Goal: Task Accomplishment & Management: Use online tool/utility

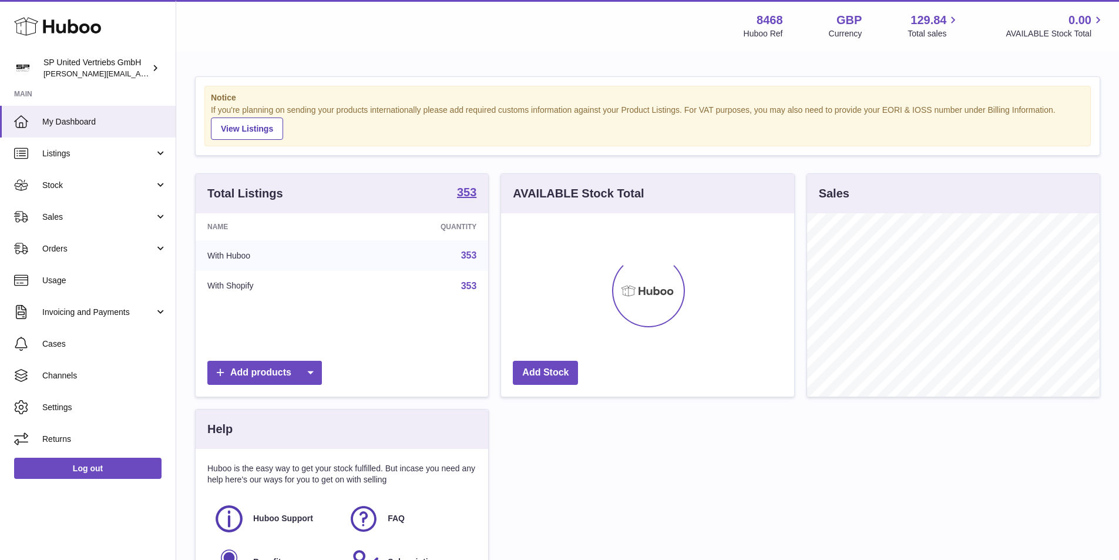
scroll to position [183, 293]
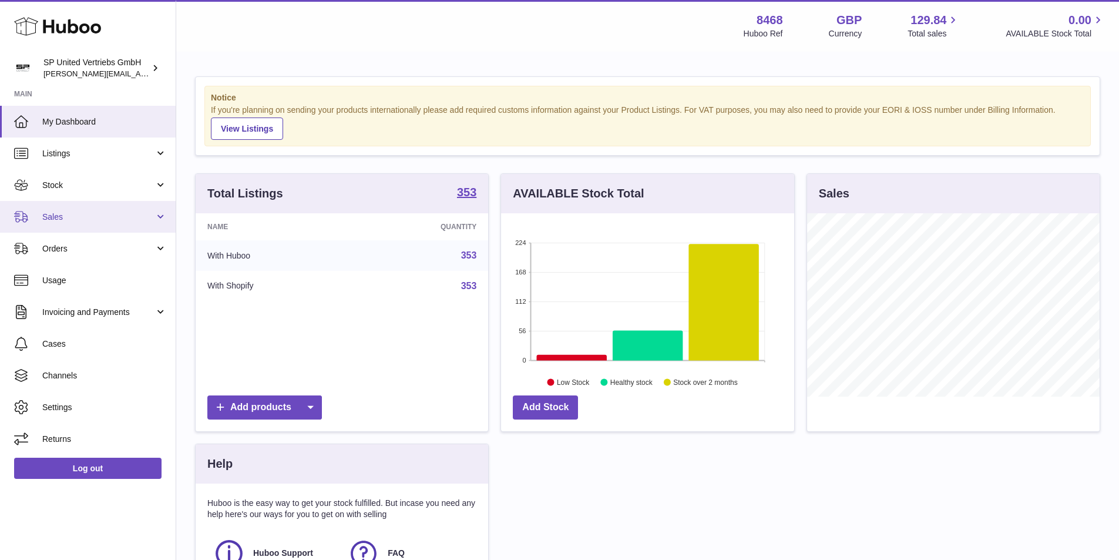
click at [73, 221] on span "Sales" at bounding box center [98, 217] width 112 height 11
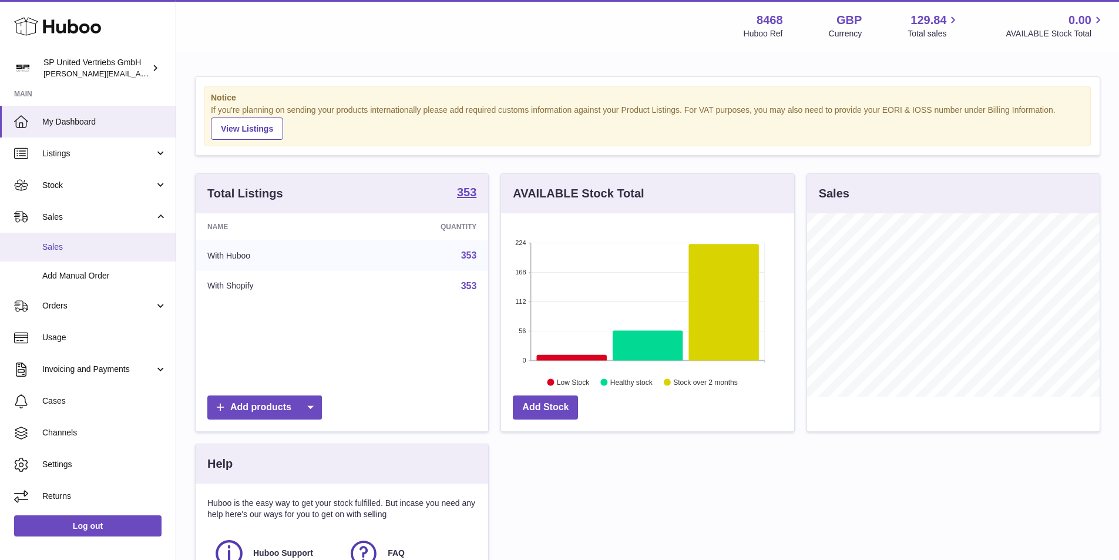
click at [77, 243] on span "Sales" at bounding box center [104, 246] width 125 height 11
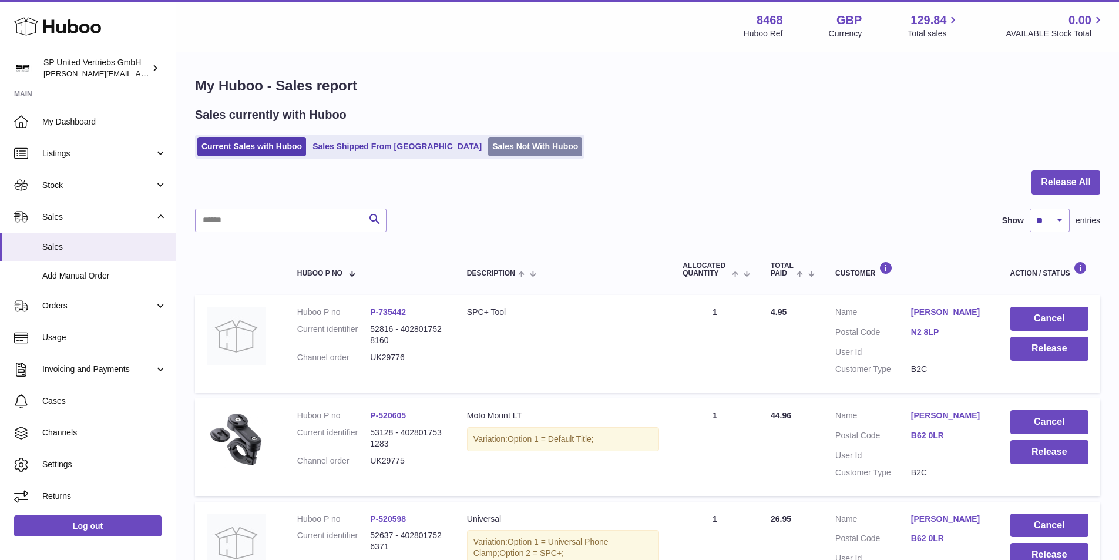
click at [512, 140] on link "Sales Not With Huboo" at bounding box center [535, 146] width 94 height 19
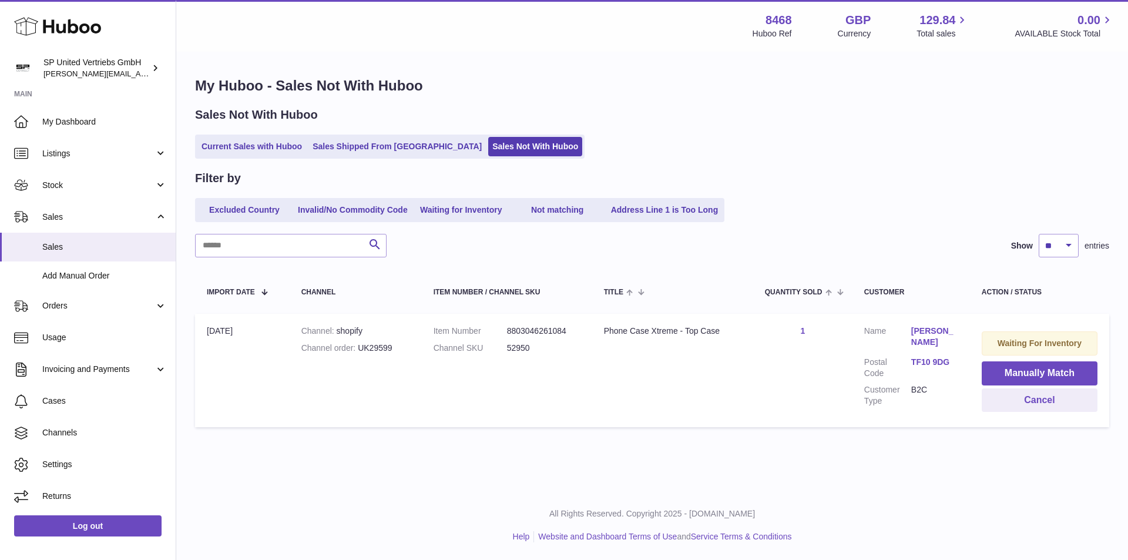
click at [234, 149] on link "Current Sales with Huboo" at bounding box center [251, 146] width 109 height 19
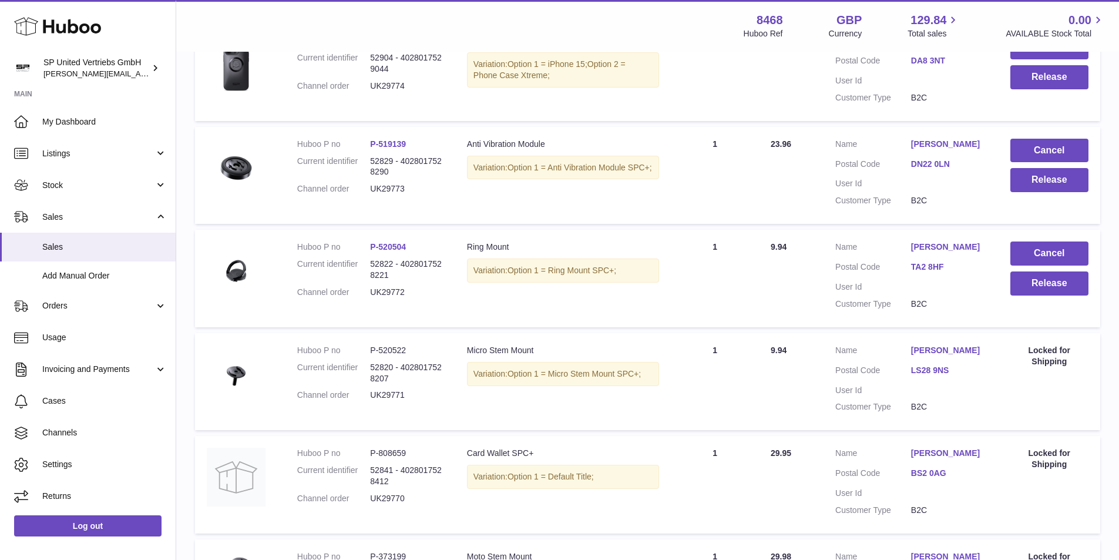
scroll to position [588, 0]
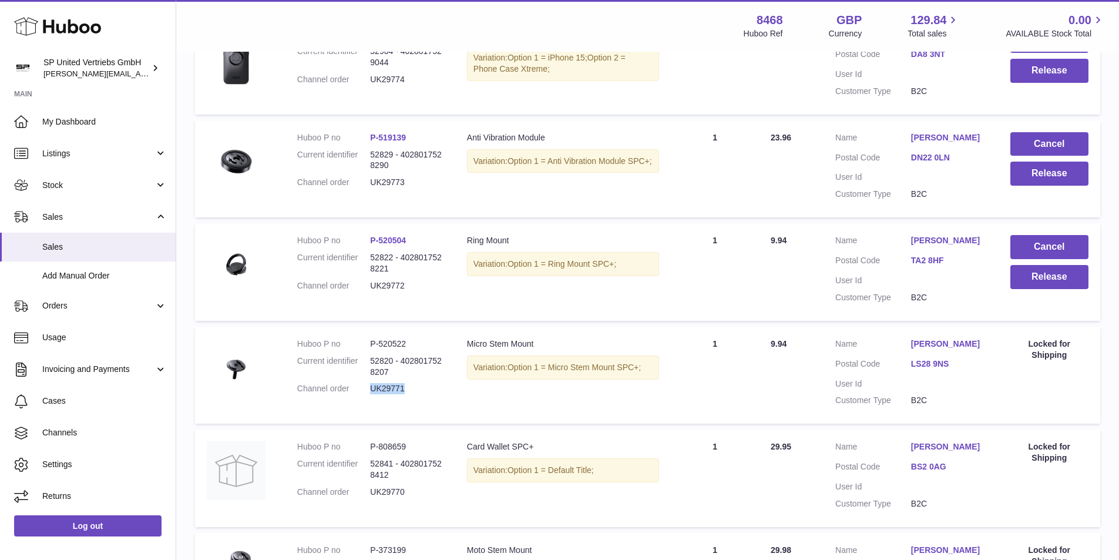
drag, startPoint x: 396, startPoint y: 389, endPoint x: 371, endPoint y: 393, distance: 25.0
click at [371, 393] on dd "UK29771" at bounding box center [406, 388] width 73 height 11
copy dd "UK29771"
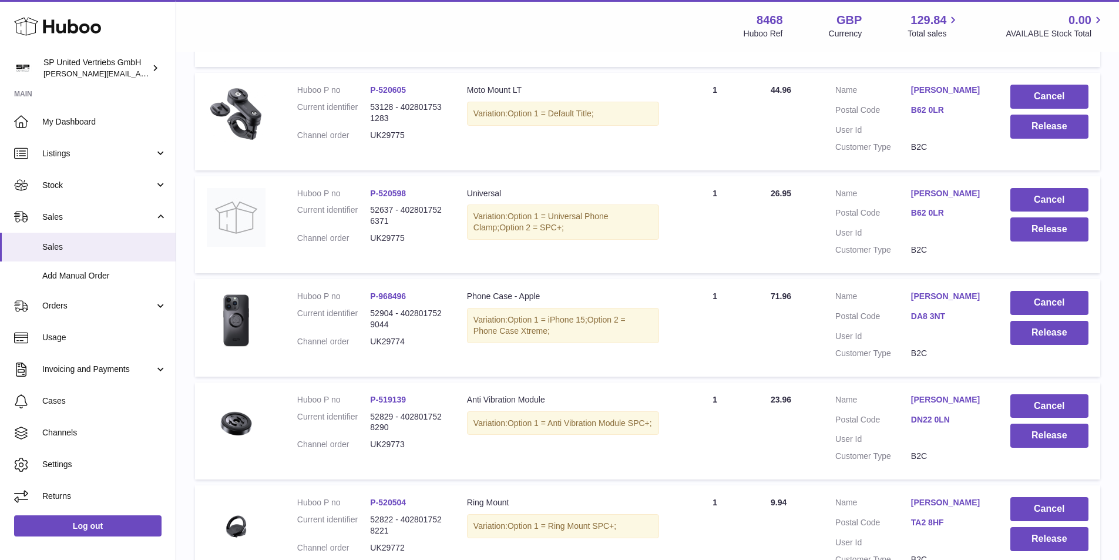
scroll to position [176, 0]
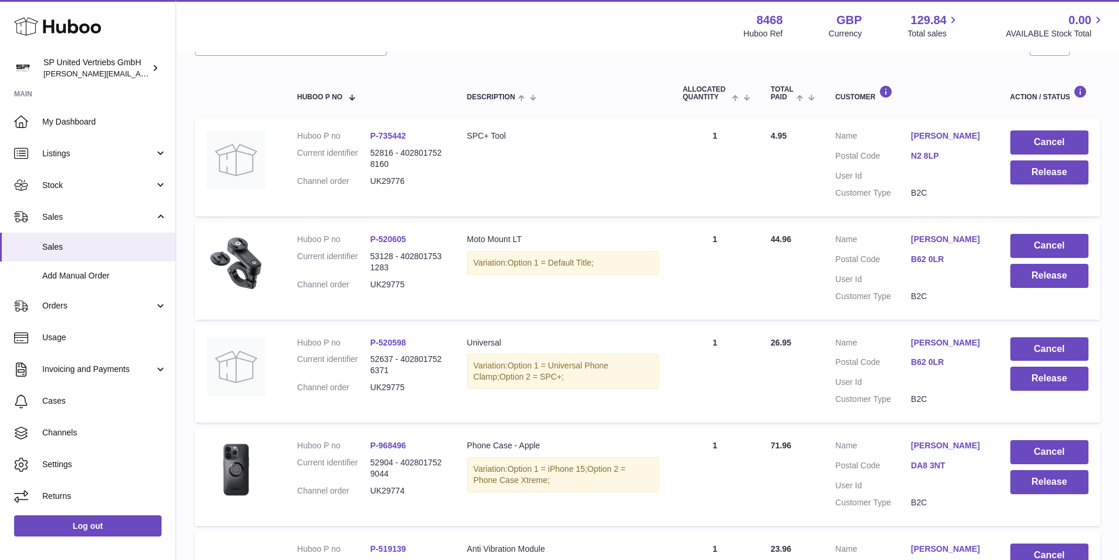
click at [384, 181] on dd "UK29776" at bounding box center [406, 181] width 73 height 11
copy dd "UK29776"
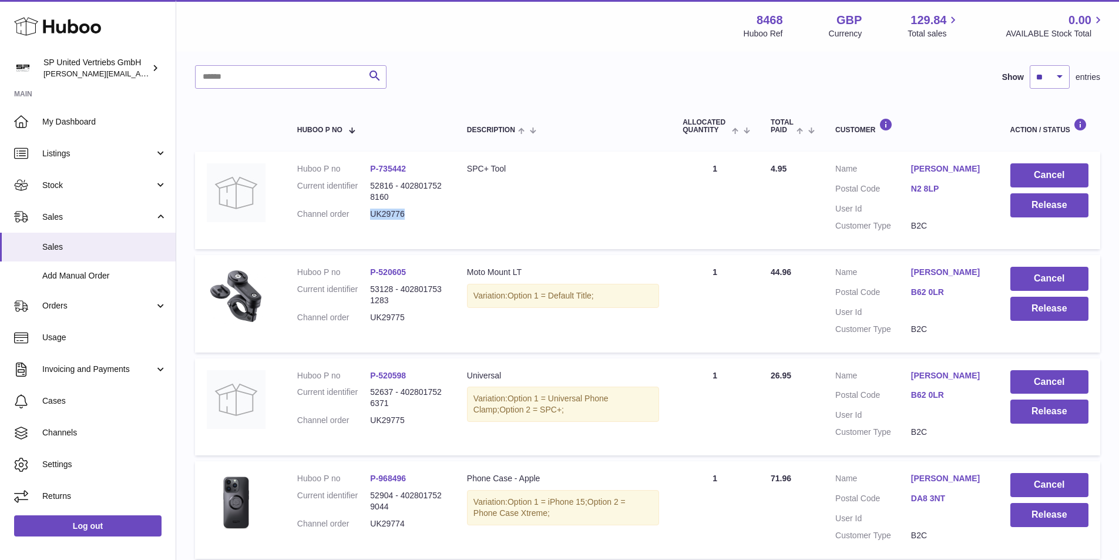
scroll to position [0, 0]
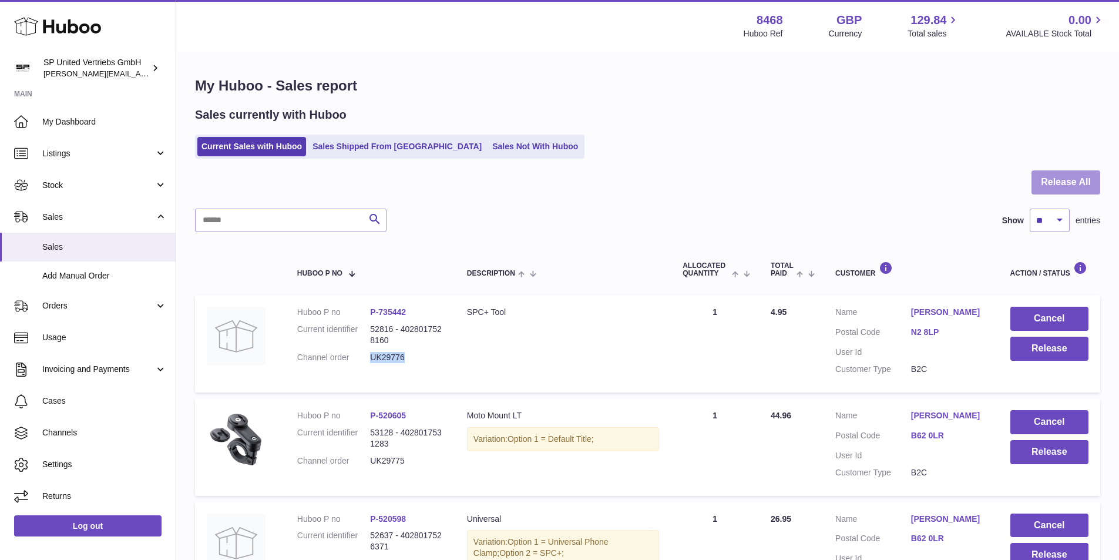
click at [1065, 179] on button "Release All" at bounding box center [1066, 182] width 69 height 24
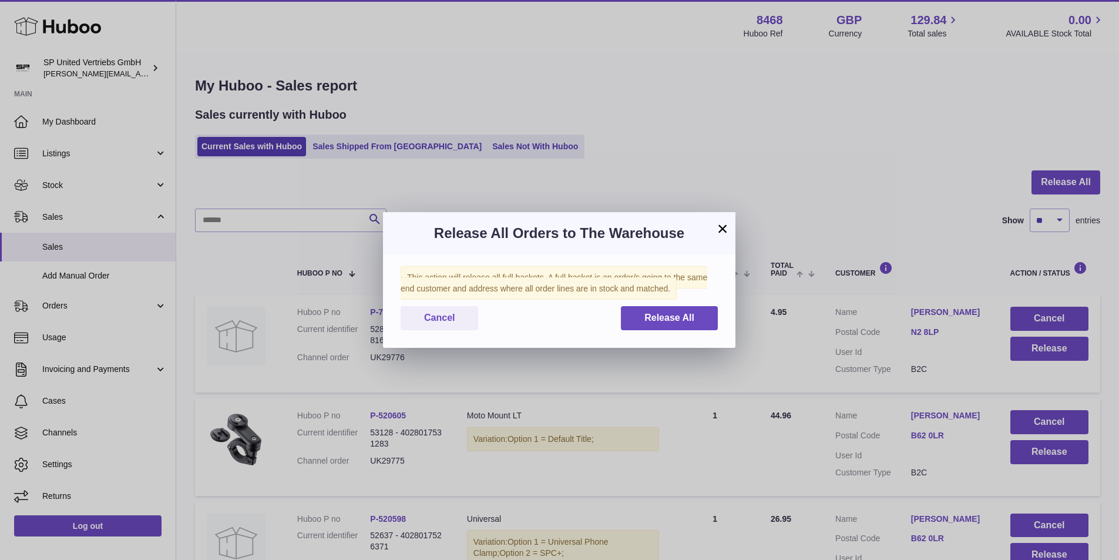
drag, startPoint x: 736, startPoint y: 288, endPoint x: 695, endPoint y: 310, distance: 46.0
click at [727, 296] on div "× Release All Orders to The Warehouse This action will release all full baskets…" at bounding box center [559, 280] width 1119 height 560
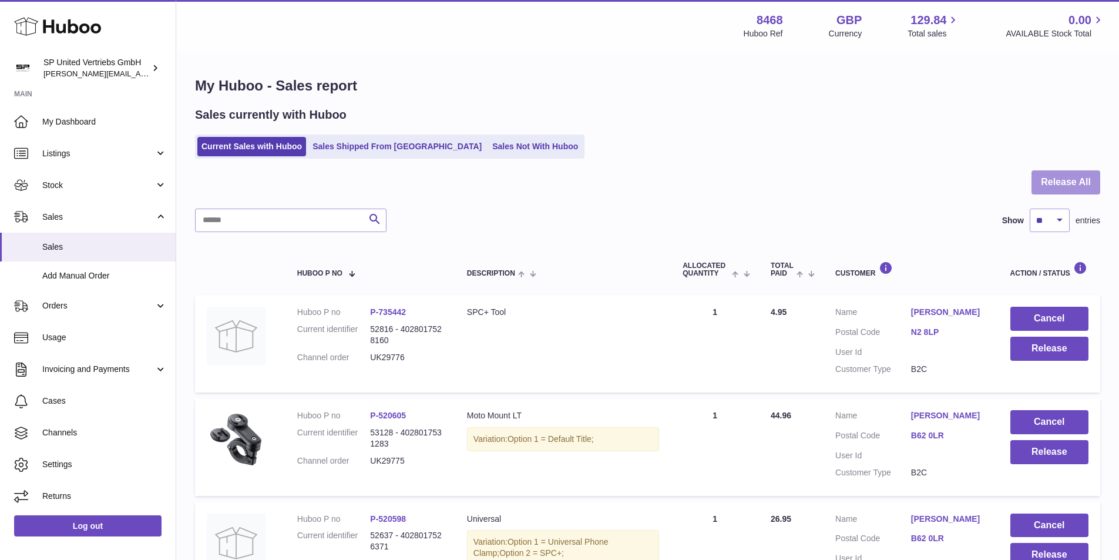
click at [1066, 184] on button "Release All" at bounding box center [1066, 182] width 69 height 24
click at [1055, 184] on button "Release All" at bounding box center [1066, 182] width 69 height 24
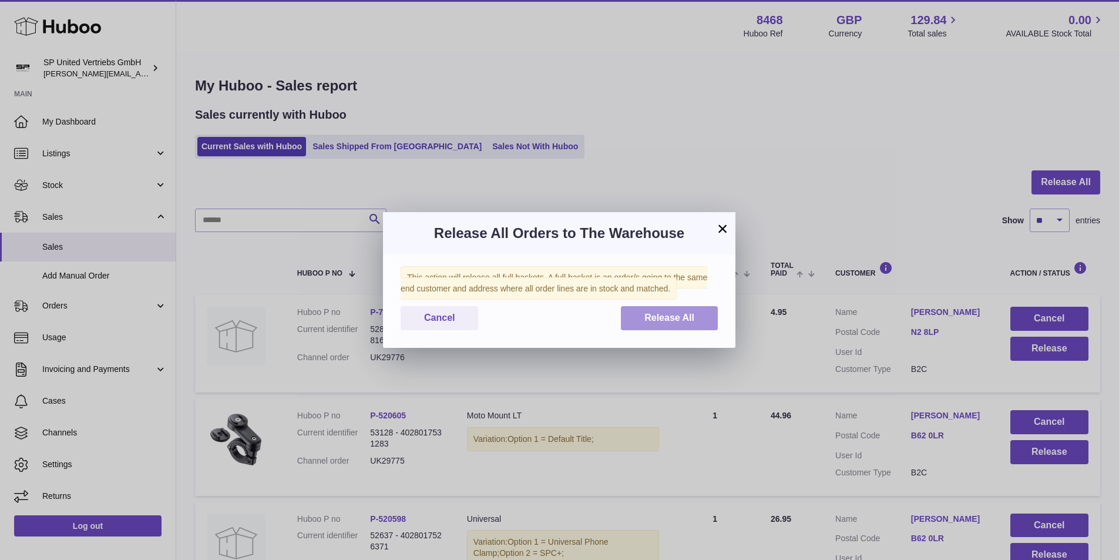
click at [683, 317] on span "Release All" at bounding box center [670, 318] width 50 height 10
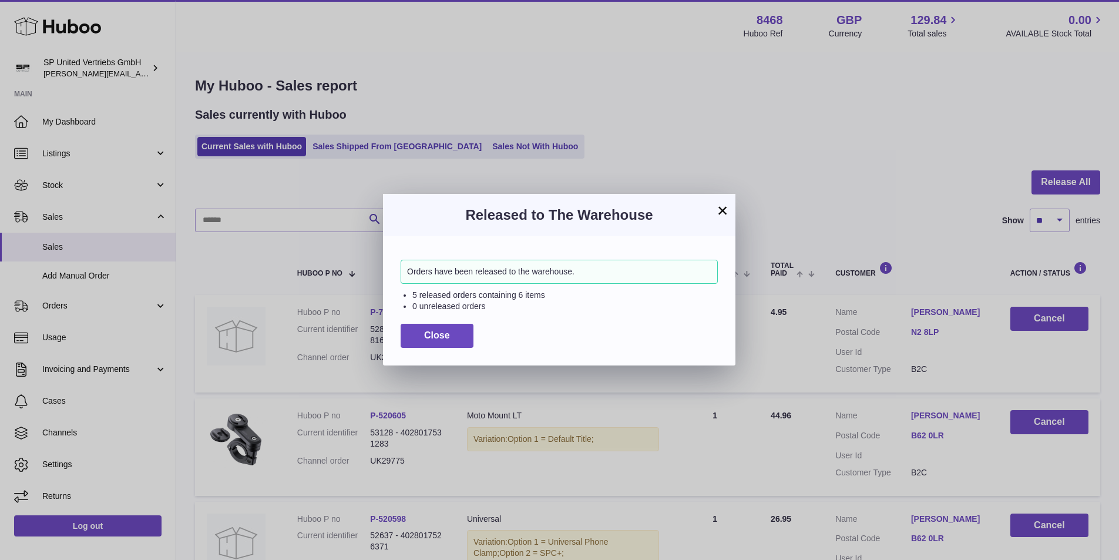
click at [723, 217] on button "×" at bounding box center [723, 210] width 14 height 14
